Goal: Obtain resource: Download file/media

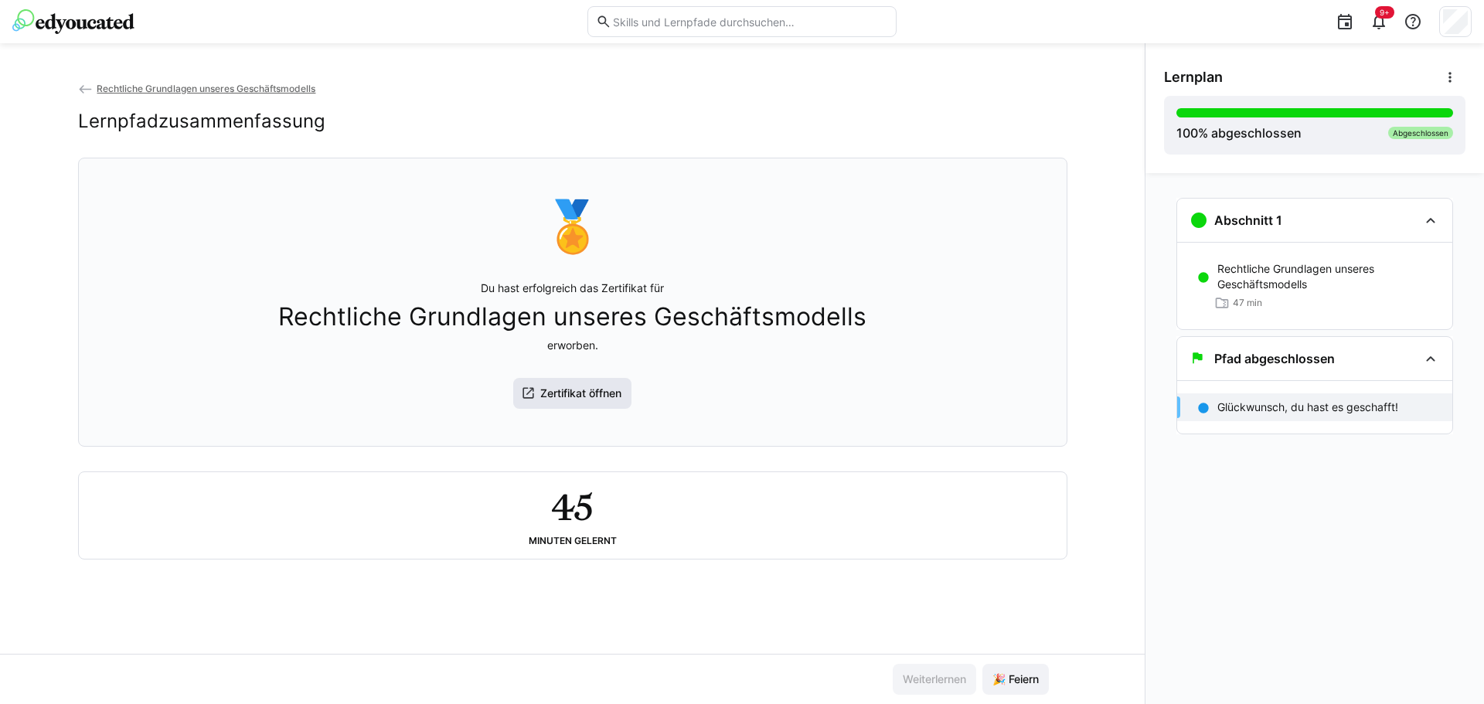
click at [586, 401] on span "Zertifikat öffnen" at bounding box center [581, 393] width 86 height 15
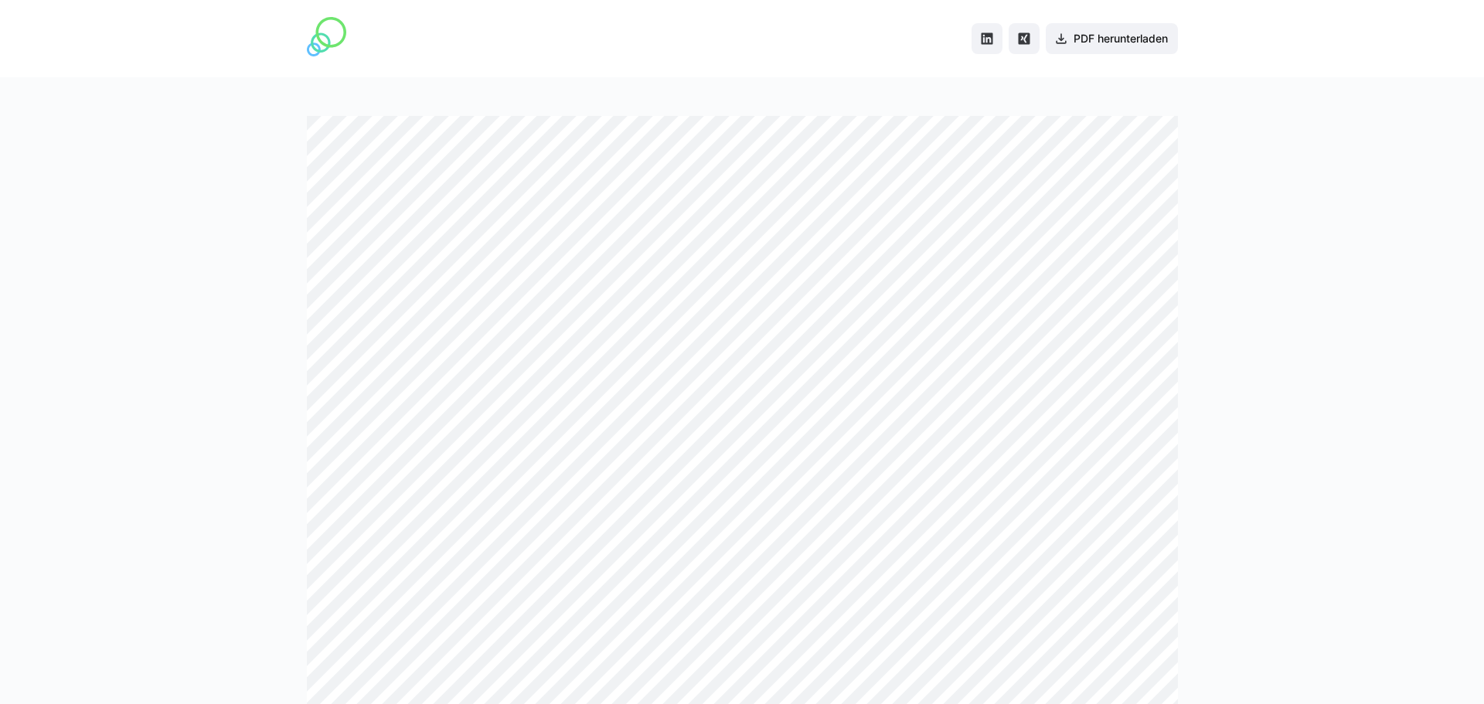
click at [322, 56] on img at bounding box center [326, 36] width 39 height 39
